Goal: Download file/media

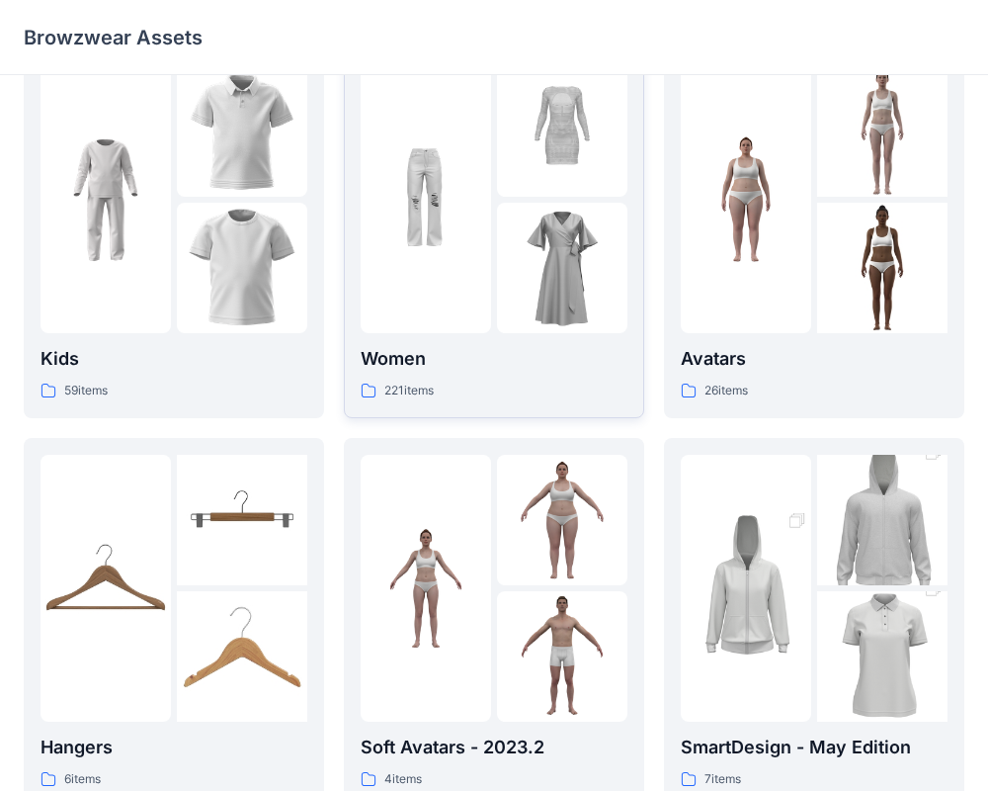
scroll to position [56, 0]
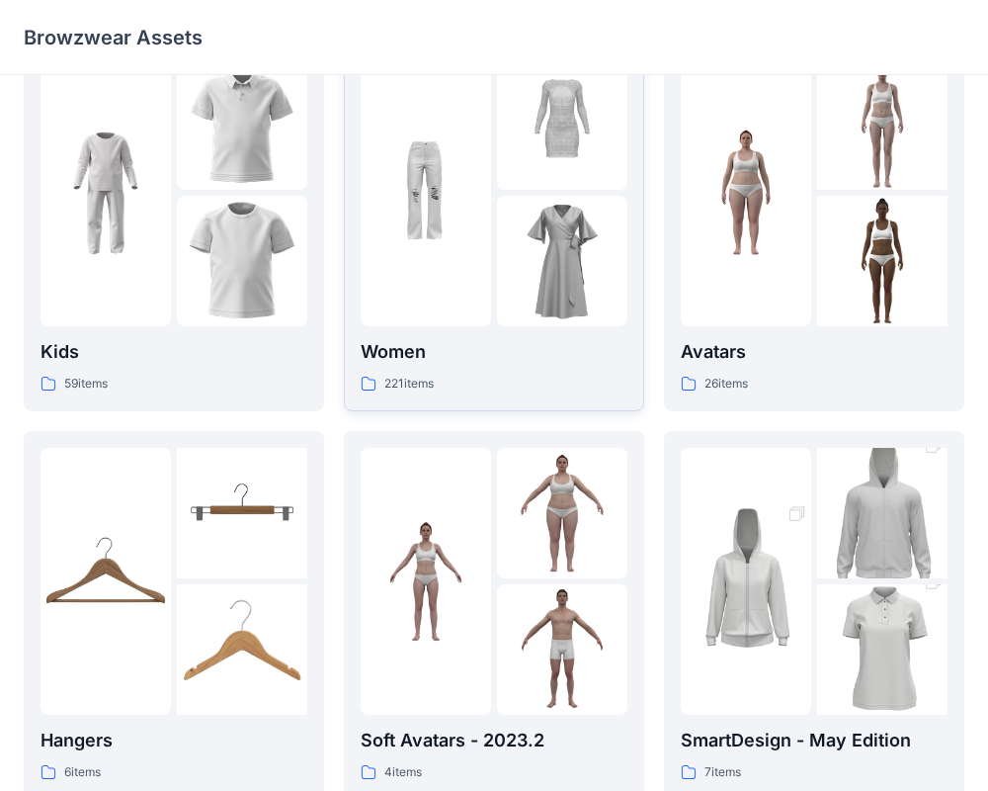
click at [504, 272] on img at bounding box center [562, 261] width 130 height 130
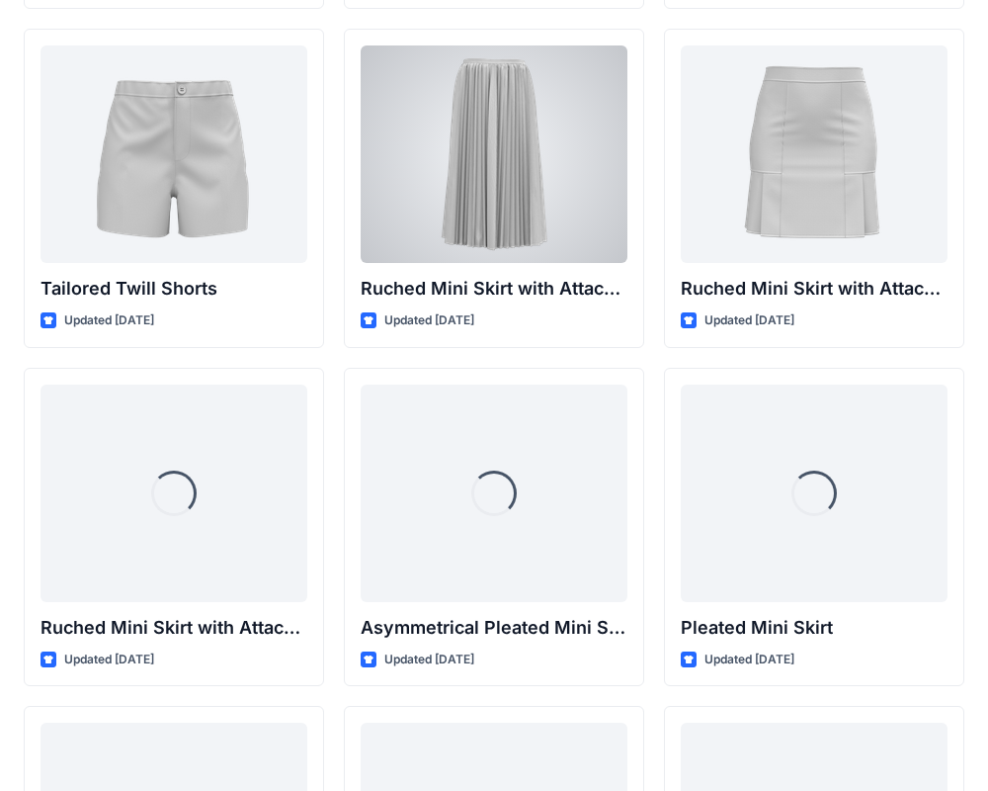
scroll to position [5155, 0]
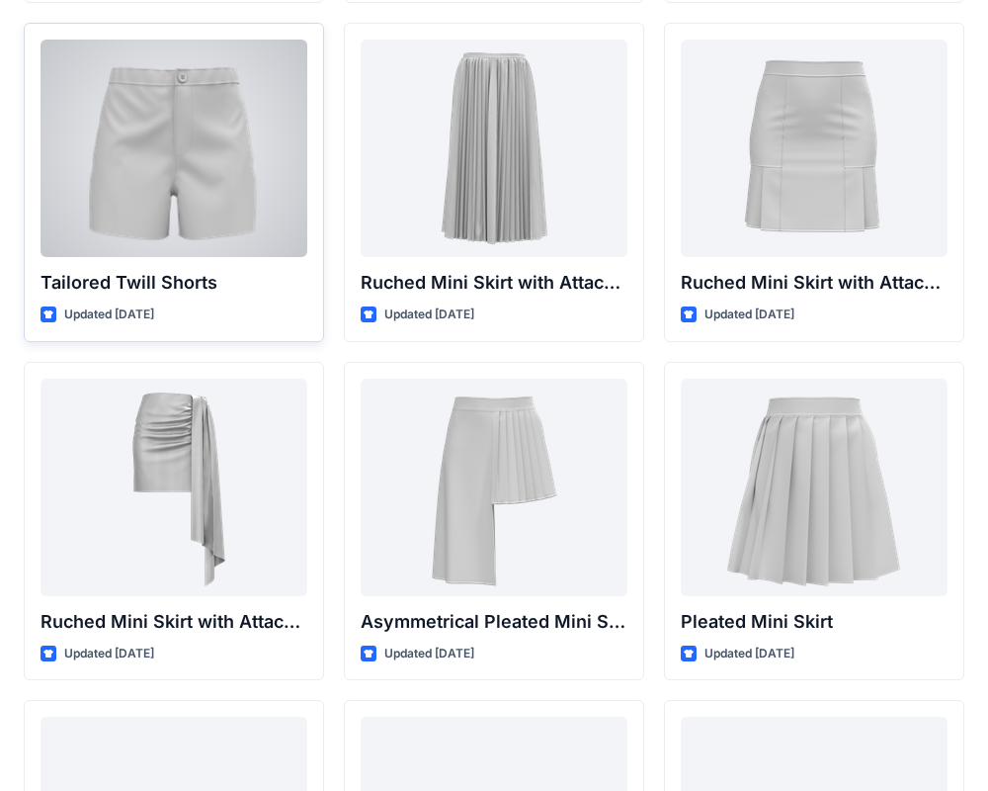
click at [274, 164] on div at bounding box center [174, 148] width 267 height 217
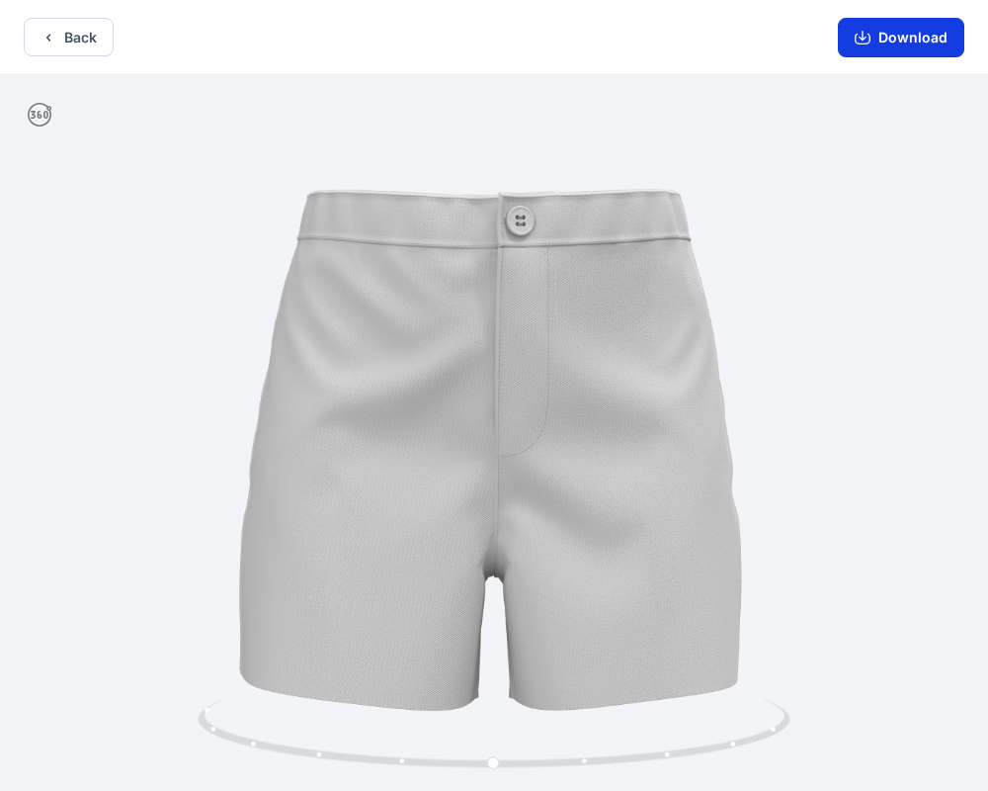
click at [889, 35] on button "Download" at bounding box center [901, 38] width 127 height 40
